Goal: Information Seeking & Learning: Find specific fact

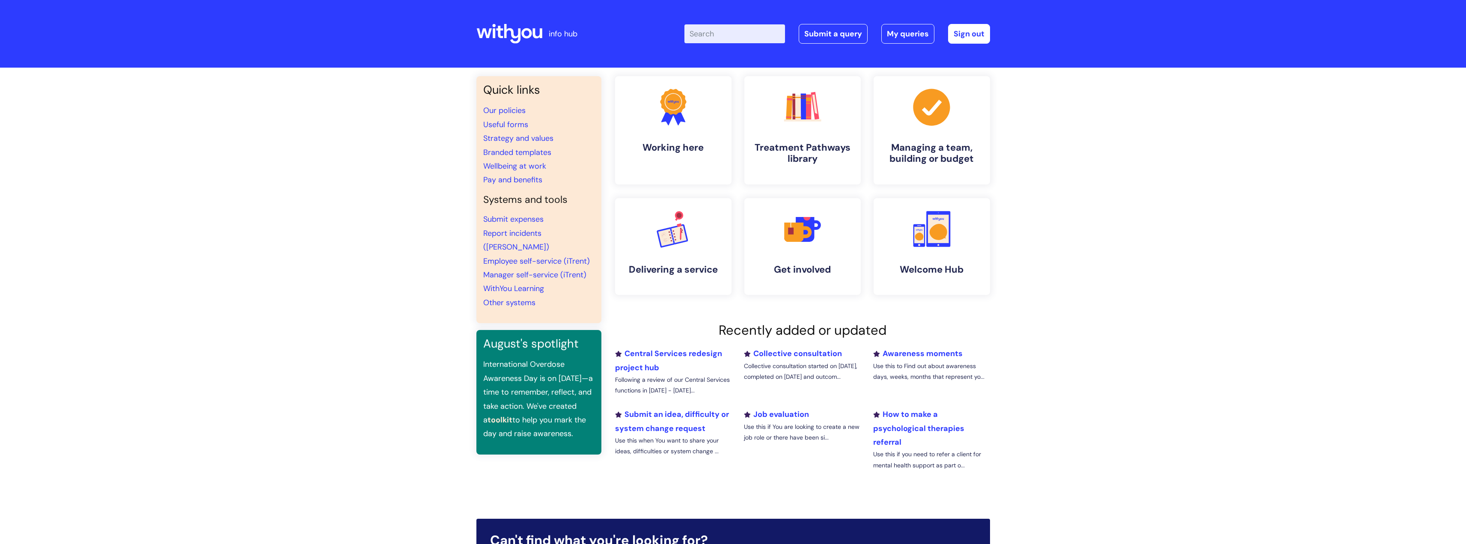
click at [732, 31] on input "Enter your search term here..." at bounding box center [735, 33] width 101 height 19
type input "Wifi"
click button "Search" at bounding box center [0, 0] width 0 height 0
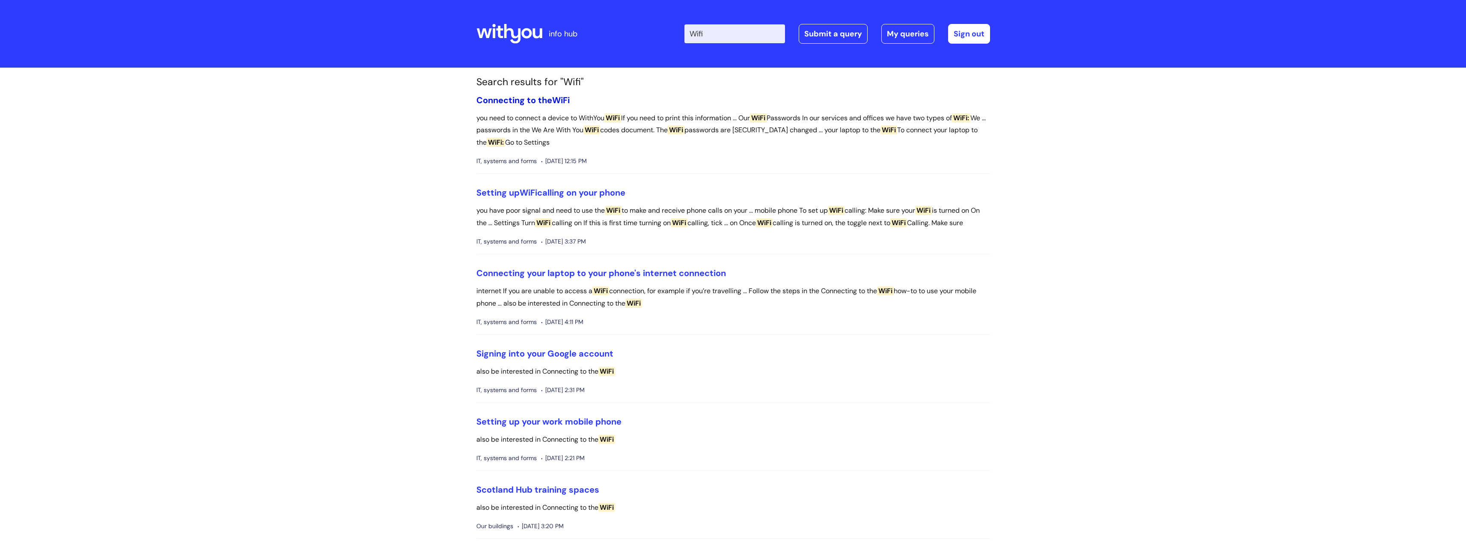
click at [509, 101] on link "Connecting to the WiFi" at bounding box center [522, 100] width 93 height 11
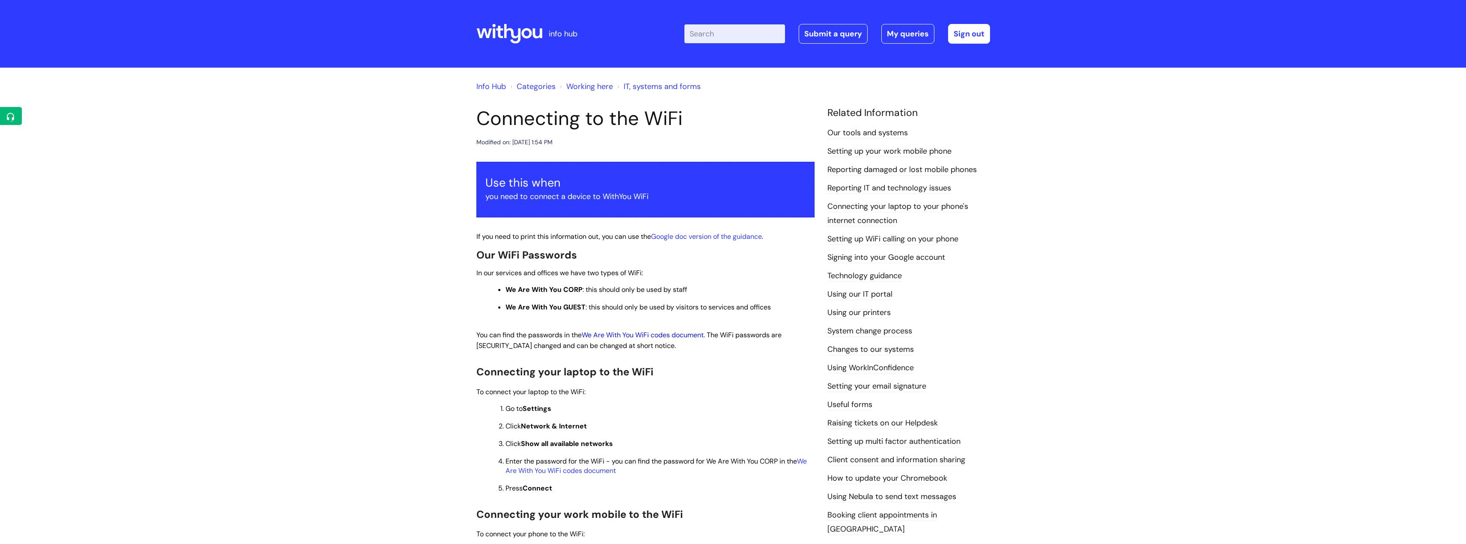
click at [643, 334] on link "We Are With You WiFi codes document" at bounding box center [643, 334] width 122 height 9
